Goal: Task Accomplishment & Management: Use online tool/utility

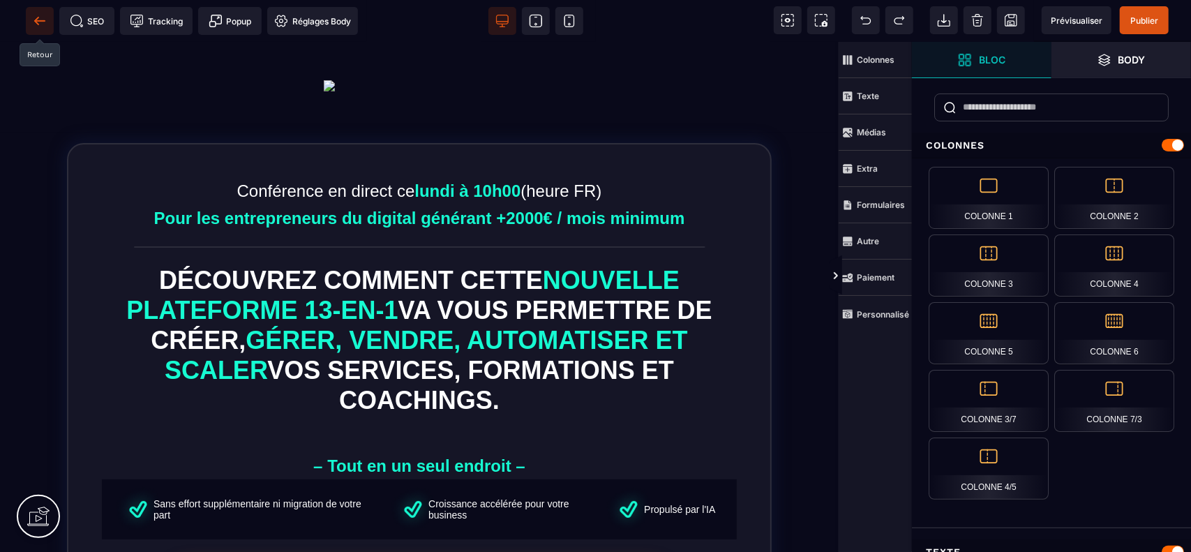
click at [40, 18] on icon at bounding box center [40, 21] width 14 height 14
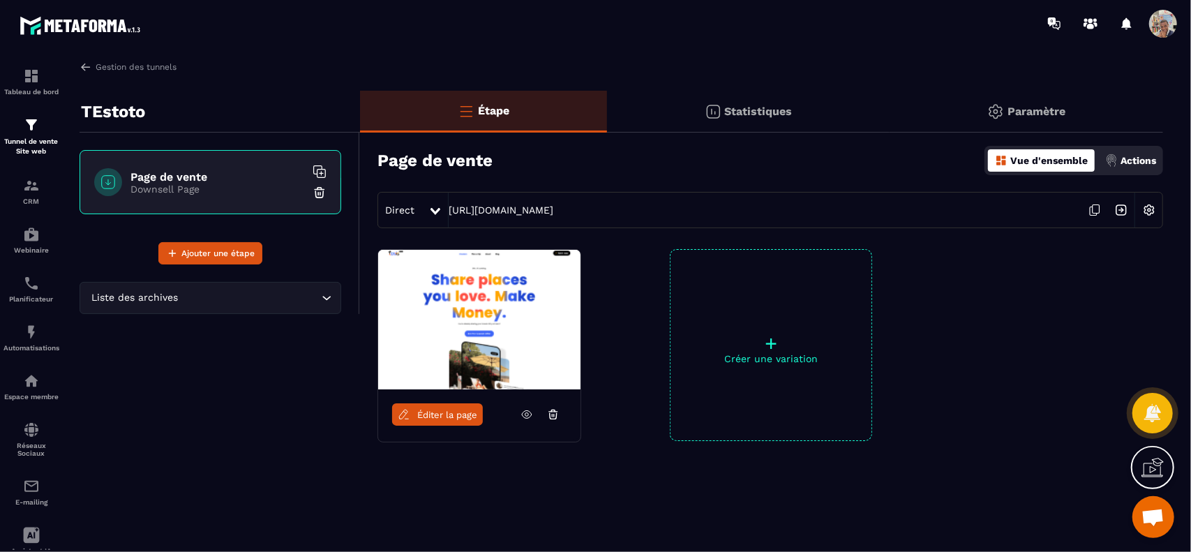
click at [524, 412] on icon at bounding box center [526, 414] width 13 height 13
click at [553, 206] on link "[URL][DOMAIN_NAME]" at bounding box center [500, 209] width 105 height 11
click at [88, 65] on img at bounding box center [86, 67] width 13 height 13
